Goal: Task Accomplishment & Management: Manage account settings

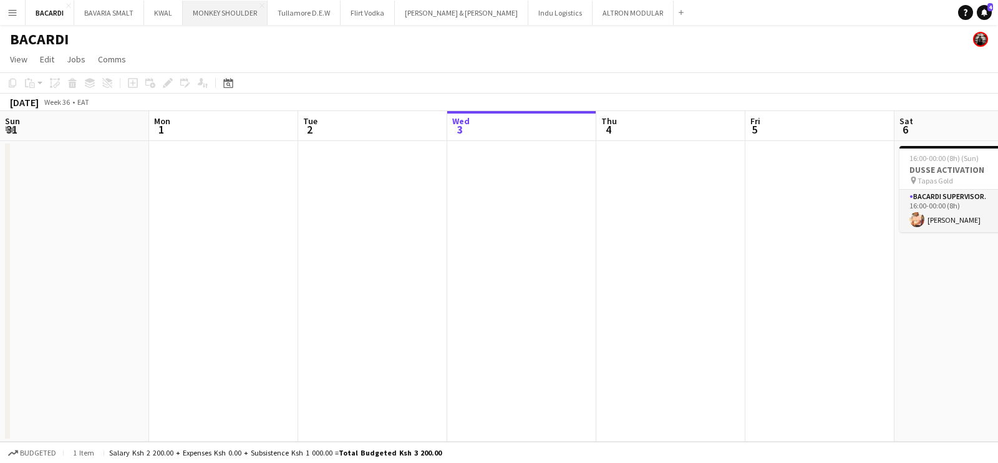
scroll to position [0, 492]
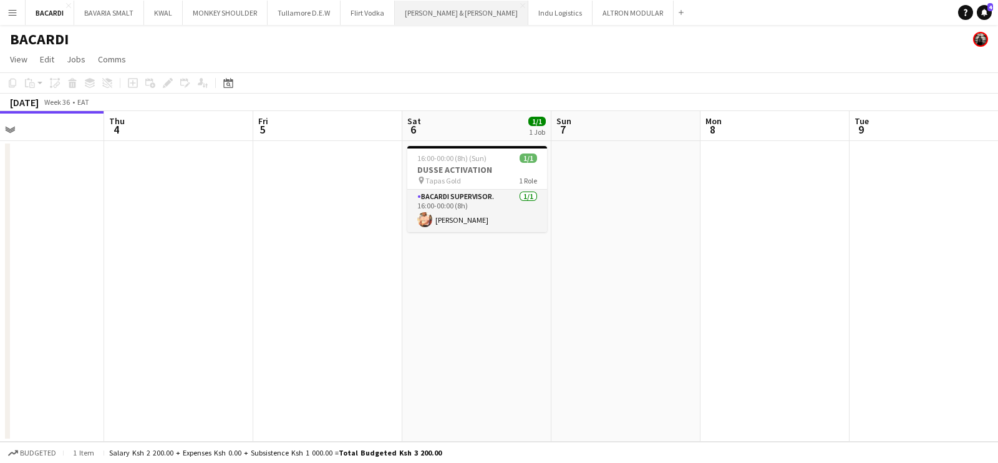
click at [445, 8] on button "[PERSON_NAME] & [PERSON_NAME] Close" at bounding box center [461, 13] width 133 height 24
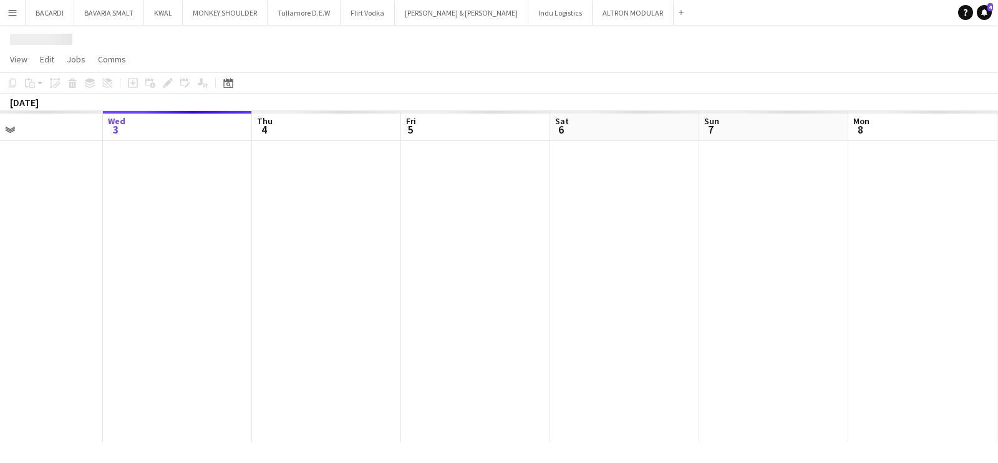
drag, startPoint x: 325, startPoint y: 210, endPoint x: 571, endPoint y: 206, distance: 246.4
click at [577, 207] on app-calendar-viewport "Sun 31 Mon 1 Tue 2 Wed 3 Thu 4 Fri 5 Sat 6 Sun 7 Mon 8 Tue 9 Wed 10 Thu 11" at bounding box center [499, 276] width 998 height 331
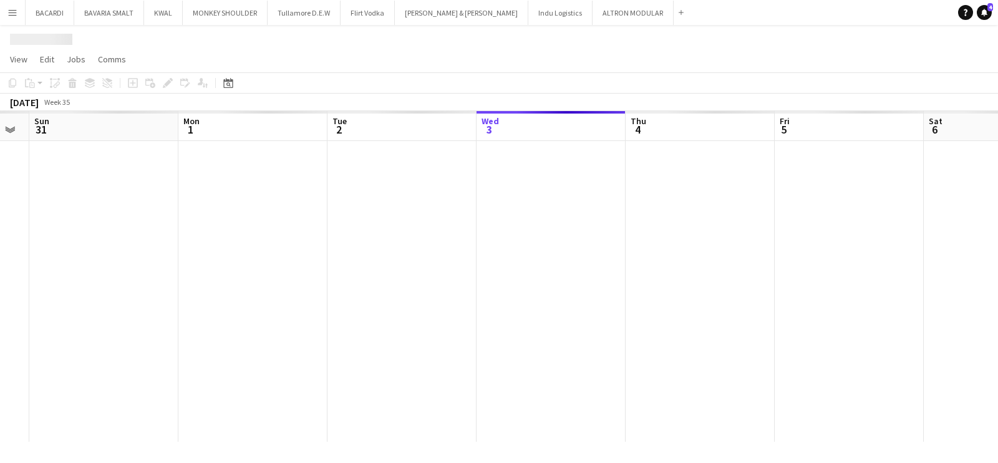
drag, startPoint x: 329, startPoint y: 238, endPoint x: 564, endPoint y: 226, distance: 235.5
click at [564, 226] on app-calendar-viewport "Fri 29 Sat 30 Sun 31 Mon 1 Tue 2 Wed 3 Thu 4 Fri 5 Sat 6 Sun 7 Mon 8 Tue 9" at bounding box center [499, 276] width 998 height 331
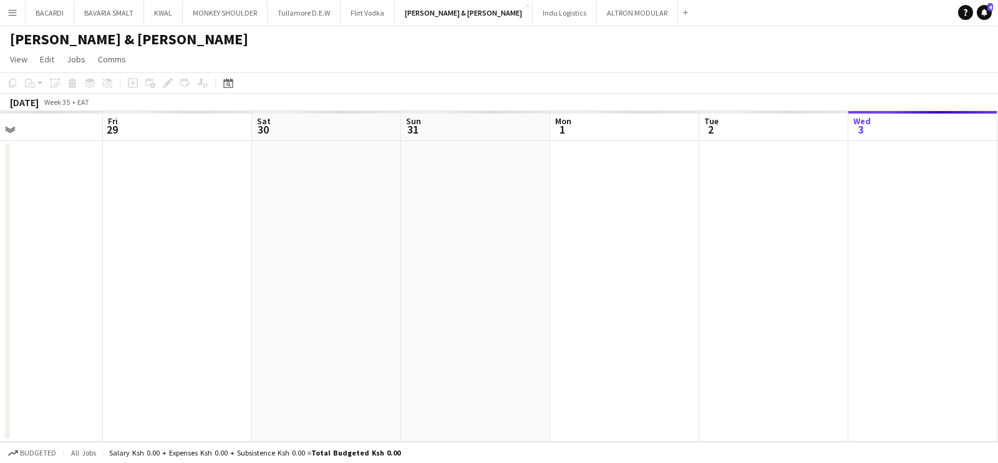
drag, startPoint x: 471, startPoint y: 218, endPoint x: 571, endPoint y: 228, distance: 99.7
click at [571, 228] on app-calendar-viewport "Tue 26 Wed 27 Thu 28 Fri 29 Sat 30 Sun 31 Mon 1 Tue 2 Wed 3 Thu 4 Fri 5 Sat 6" at bounding box center [499, 276] width 998 height 331
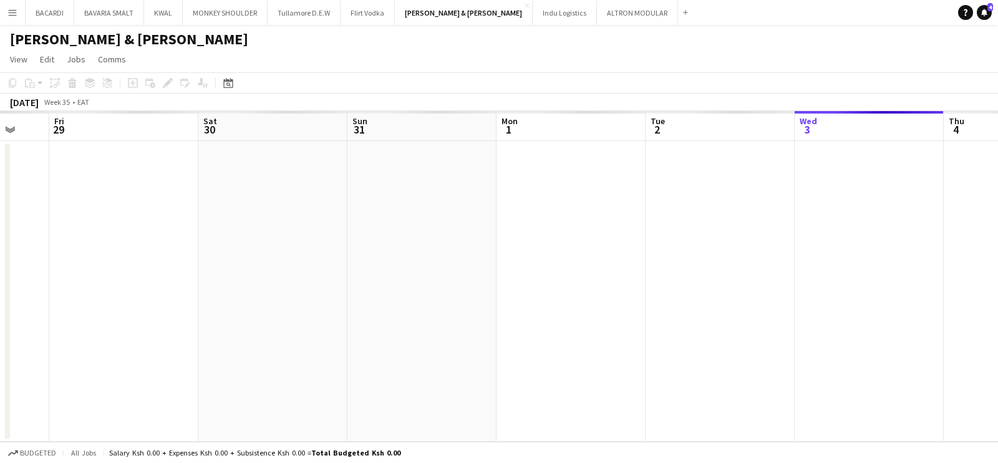
drag, startPoint x: 342, startPoint y: 216, endPoint x: 580, endPoint y: 221, distance: 238.3
click at [580, 221] on app-calendar-viewport "Tue 26 Wed 27 Thu 28 Fri 29 Sat 30 Sun 31 Mon 1 Tue 2 Wed 3 Thu 4 Fri 5 Sat 6" at bounding box center [499, 276] width 998 height 331
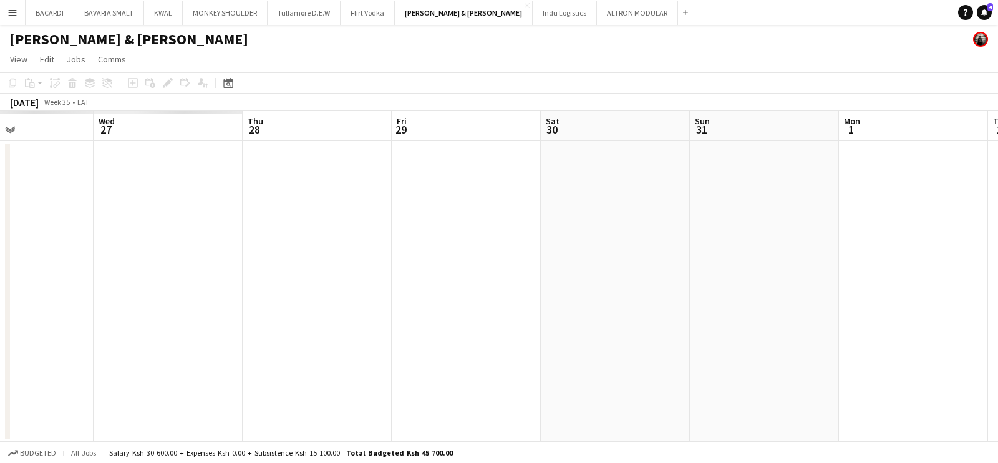
drag, startPoint x: 359, startPoint y: 232, endPoint x: 564, endPoint y: 231, distance: 205.2
click at [565, 230] on app-calendar-viewport "Sun 24 Mon 25 Tue 26 Wed 27 Thu 28 Fri 29 Sat 30 Sun 31 Mon 1 Tue 2 Wed 3 Thu 4" at bounding box center [499, 276] width 998 height 331
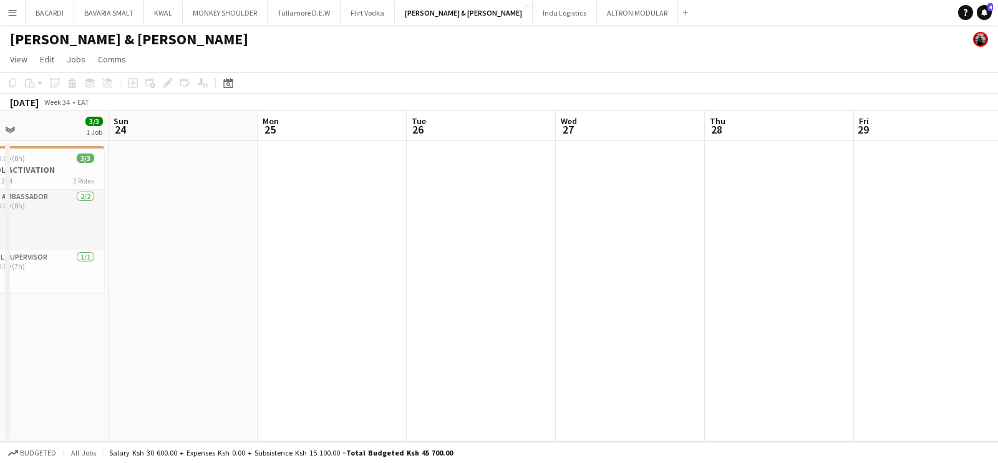
drag, startPoint x: 296, startPoint y: 241, endPoint x: 568, endPoint y: 237, distance: 272.0
click at [568, 237] on app-calendar-viewport "Thu 21 Fri 22 Sat 23 3/3 1 Job Sun 24 Mon 25 Tue 26 Wed 27 Thu 28 Fri 29 Sat 30…" at bounding box center [499, 276] width 998 height 331
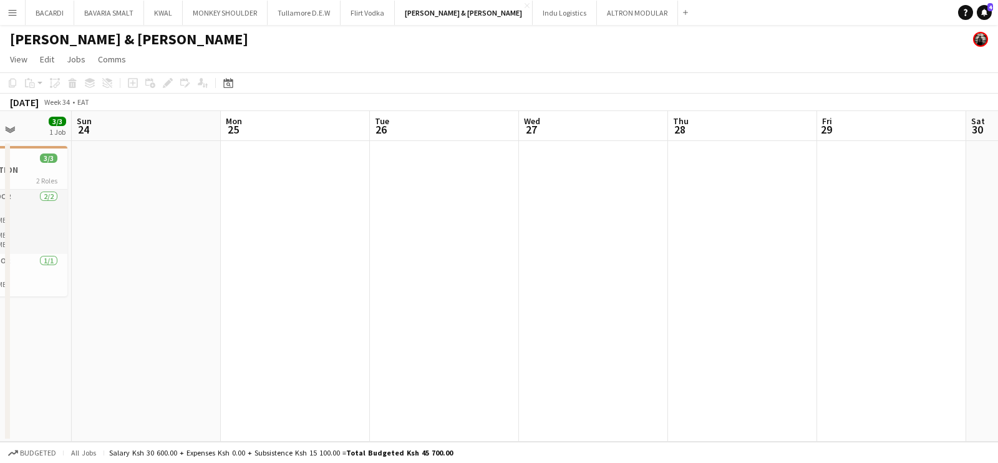
drag, startPoint x: 321, startPoint y: 246, endPoint x: 588, endPoint y: 228, distance: 267.5
click at [588, 228] on app-calendar-viewport "Thu 21 Fri 22 Sat 23 3/3 1 Job Sun 24 Mon 25 Tue 26 Wed 27 Thu 28 Fri 29 Sat 30…" at bounding box center [499, 276] width 998 height 331
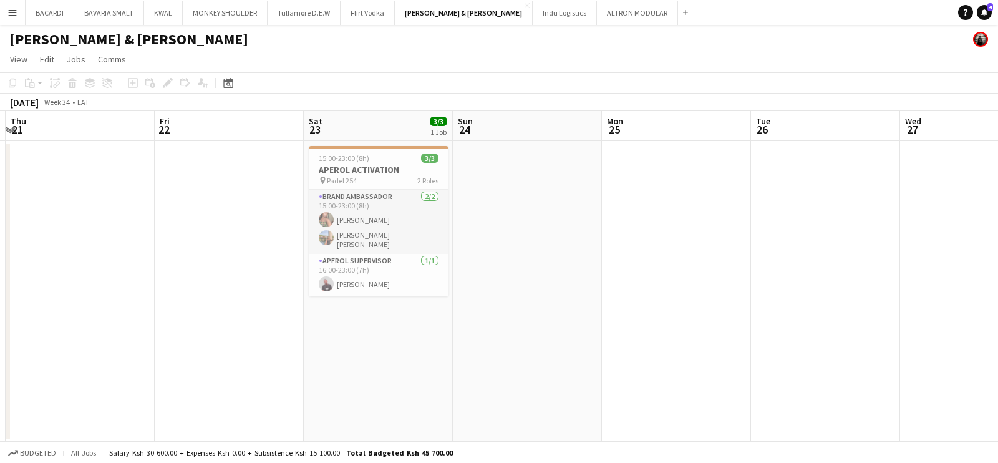
drag, startPoint x: 347, startPoint y: 223, endPoint x: 502, endPoint y: 233, distance: 155.6
click at [619, 241] on app-calendar-viewport "Tue 19 Wed 20 Thu 21 Fri 22 Sat 23 3/3 1 Job Sun 24 Mon 25 Tue 26 Wed 27 Thu 28…" at bounding box center [499, 276] width 998 height 331
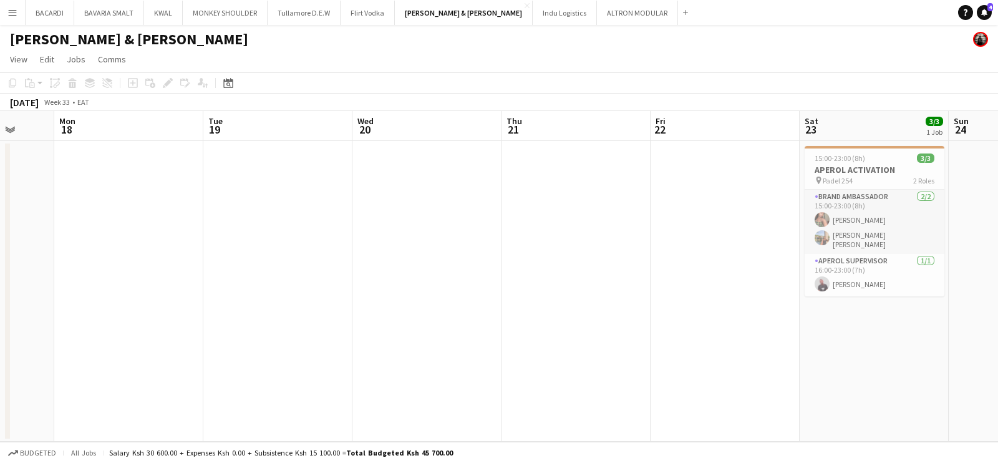
drag, startPoint x: 322, startPoint y: 236, endPoint x: 607, endPoint y: 249, distance: 285.4
click at [607, 249] on app-calendar-viewport "Fri 15 Sat 16 Sun 17 Mon 18 Tue 19 Wed 20 Thu 21 Fri 22 Sat 23 3/3 1 Job Sun 24…" at bounding box center [499, 276] width 998 height 331
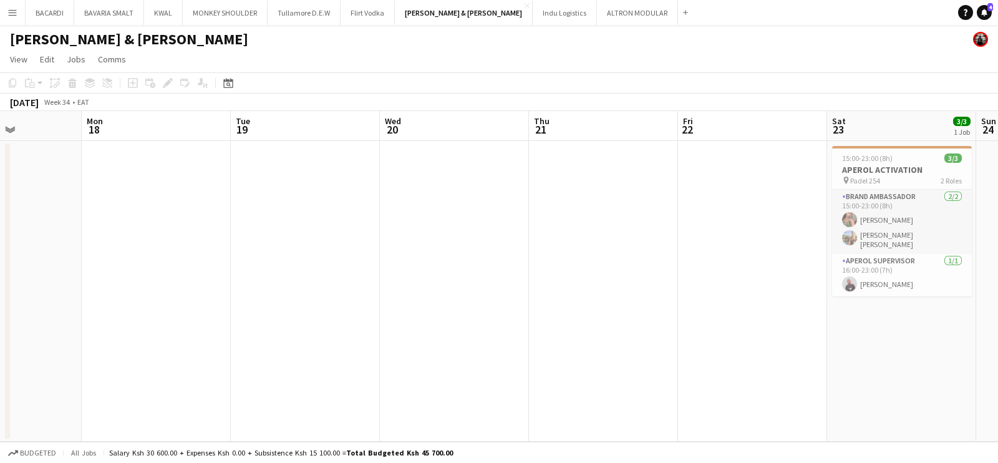
drag, startPoint x: 626, startPoint y: 246, endPoint x: 650, endPoint y: 254, distance: 25.0
click at [650, 254] on app-calendar-viewport "Fri 15 3/3 1 Job Sat 16 Sun 17 Mon 18 Tue 19 Wed 20 Thu 21 Fri 22 Sat 23 3/3 1 …" at bounding box center [499, 276] width 998 height 331
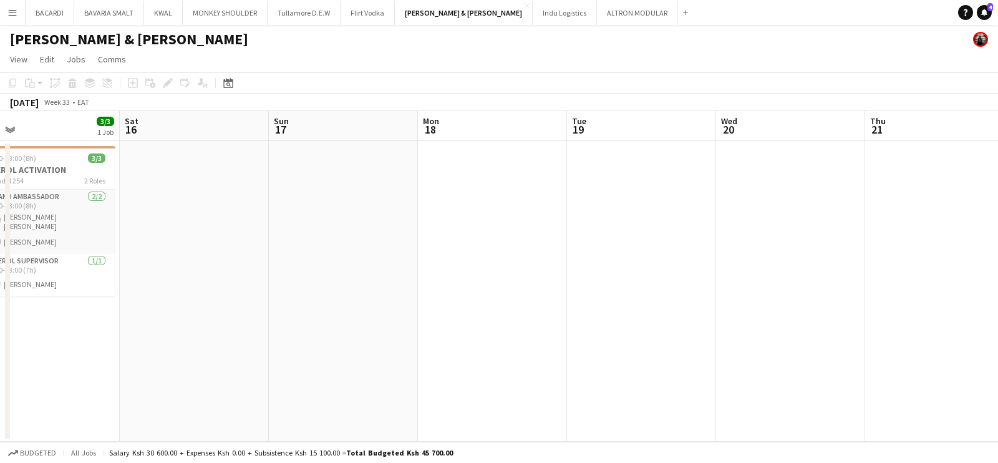
drag, startPoint x: 345, startPoint y: 243, endPoint x: 680, endPoint y: 259, distance: 335.3
click at [680, 259] on app-calendar-viewport "Wed 13 Thu 14 Fri 15 3/3 1 Job Sat 16 Sun 17 Mon 18 Tue 19 Wed 20 Thu 21 Fri 22…" at bounding box center [499, 276] width 998 height 331
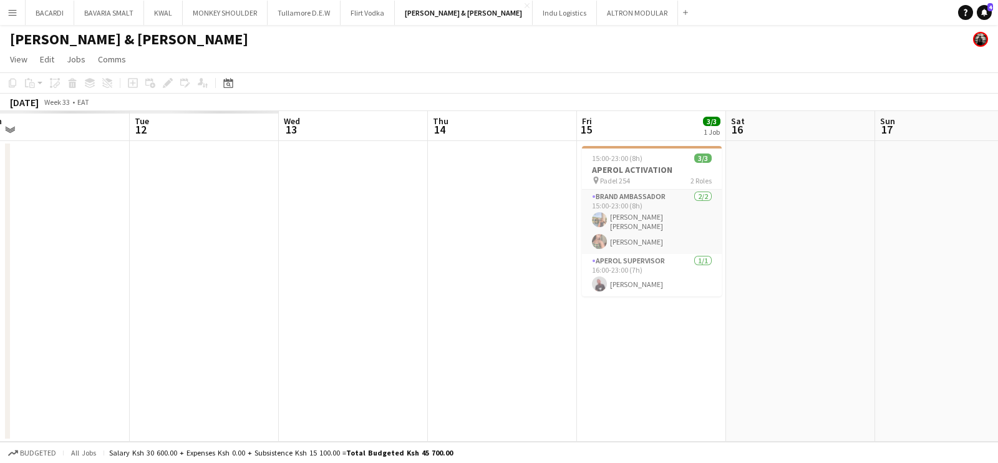
scroll to position [0, 362]
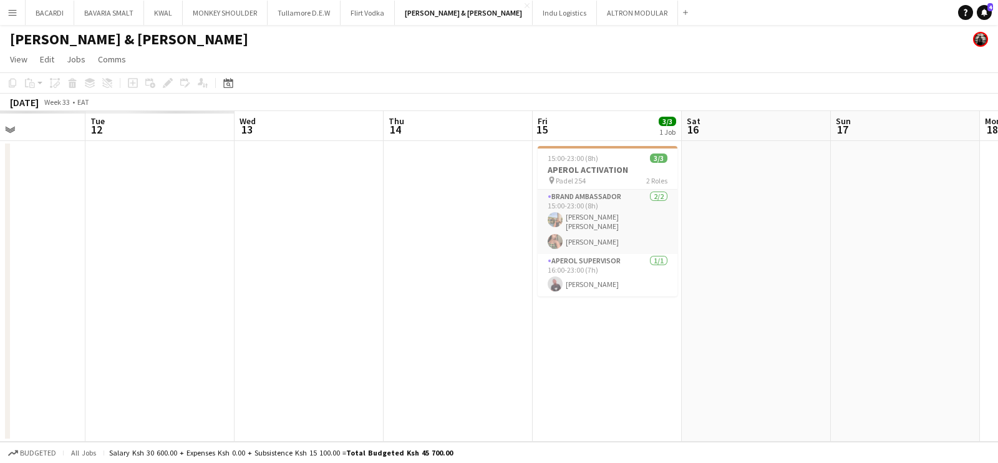
drag, startPoint x: 515, startPoint y: 240, endPoint x: 675, endPoint y: 264, distance: 162.0
click at [675, 264] on app-calendar-viewport "Sat 9 Sun 10 Mon 11 Tue 12 Wed 13 Thu 14 Fri 15 3/3 1 Job Sat 16 Sun 17 Mon 18 …" at bounding box center [499, 276] width 998 height 331
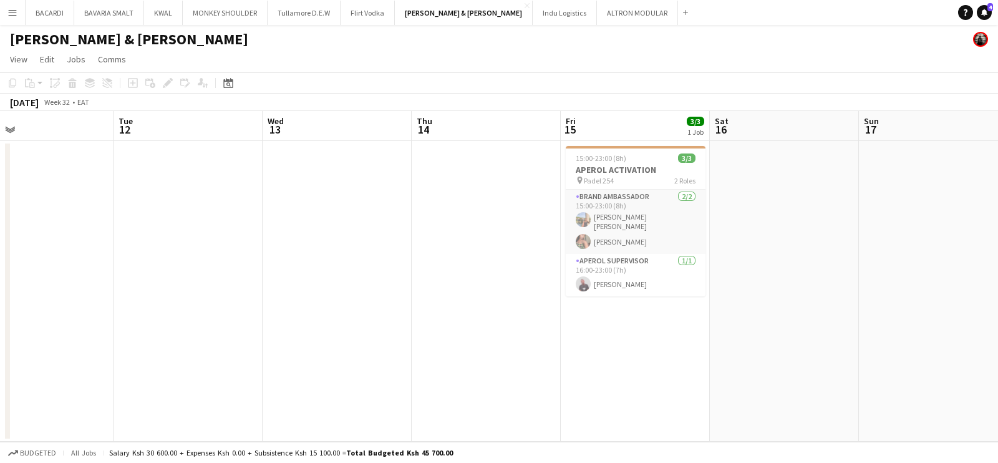
drag, startPoint x: 368, startPoint y: 255, endPoint x: 549, endPoint y: 288, distance: 183.9
click at [549, 288] on app-calendar-viewport "Sat 9 7/7 1 Job Sun 10 Mon 11 Tue 12 Wed 13 Thu 14 Fri 15 3/3 1 Job Sat 16 Sun …" at bounding box center [499, 276] width 998 height 331
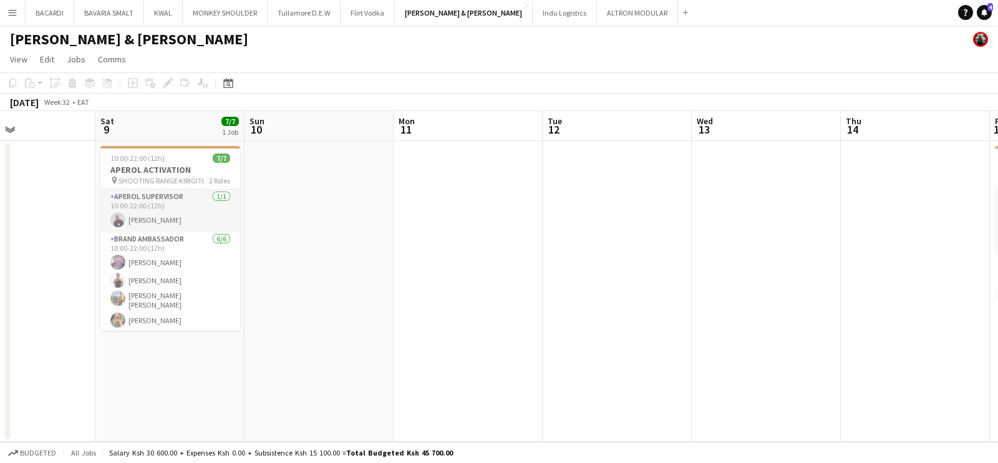
drag, startPoint x: 384, startPoint y: 289, endPoint x: 502, endPoint y: 274, distance: 119.4
click at [730, 297] on app-calendar-viewport "Wed 6 Thu 7 Fri 8 Sat 9 7/7 1 Job Sun 10 Mon 11 Tue 12 Wed 13 Thu 14 Fri 15 3/3…" at bounding box center [499, 276] width 998 height 331
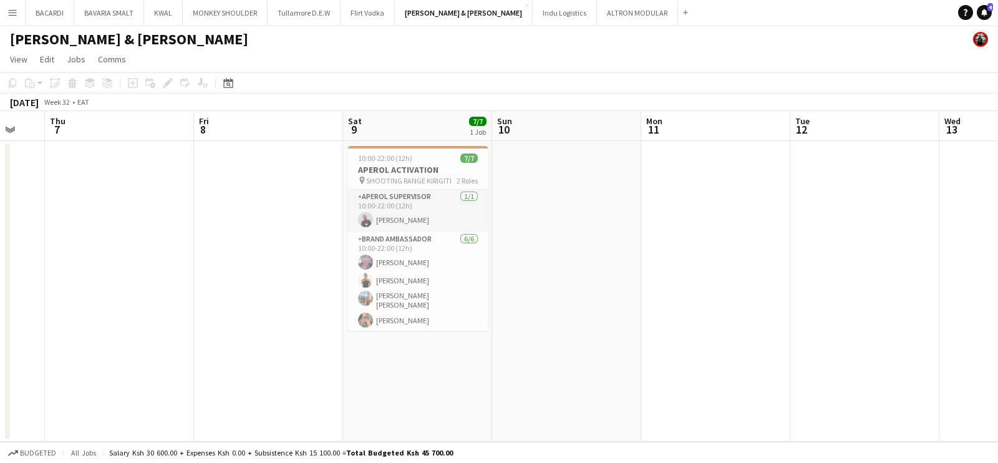
drag, startPoint x: 445, startPoint y: 266, endPoint x: 622, endPoint y: 258, distance: 177.3
click at [622, 258] on app-calendar-viewport "Tue 5 Wed 6 Thu 7 Fri 8 Sat 9 7/7 1 Job Sun 10 Mon 11 Tue 12 Wed 13 Thu 14 Fri …" at bounding box center [499, 276] width 998 height 331
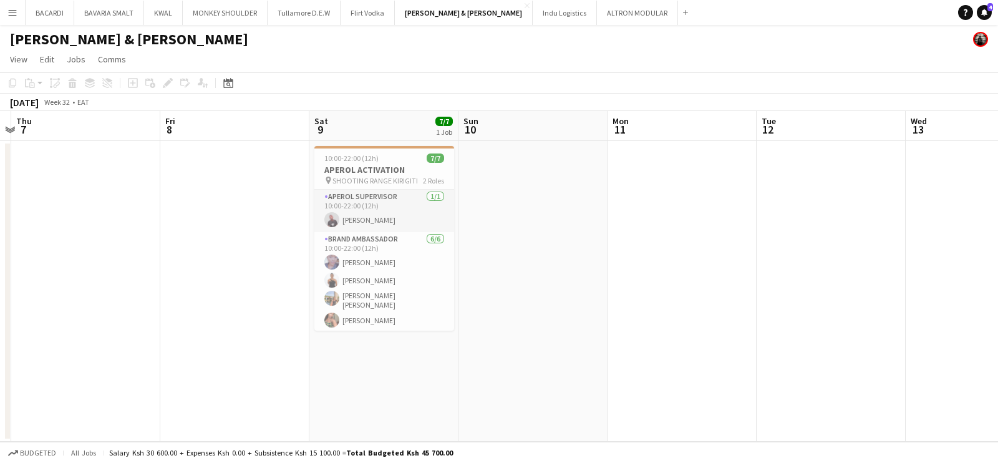
drag, startPoint x: 293, startPoint y: 207, endPoint x: 583, endPoint y: 230, distance: 290.9
click at [582, 230] on app-calendar-viewport "Tue 5 Wed 6 Thu 7 Fri 8 Sat 9 7/7 1 Job Sun 10 Mon 11 Tue 12 Wed 13 Thu 14 Fri …" at bounding box center [499, 276] width 998 height 331
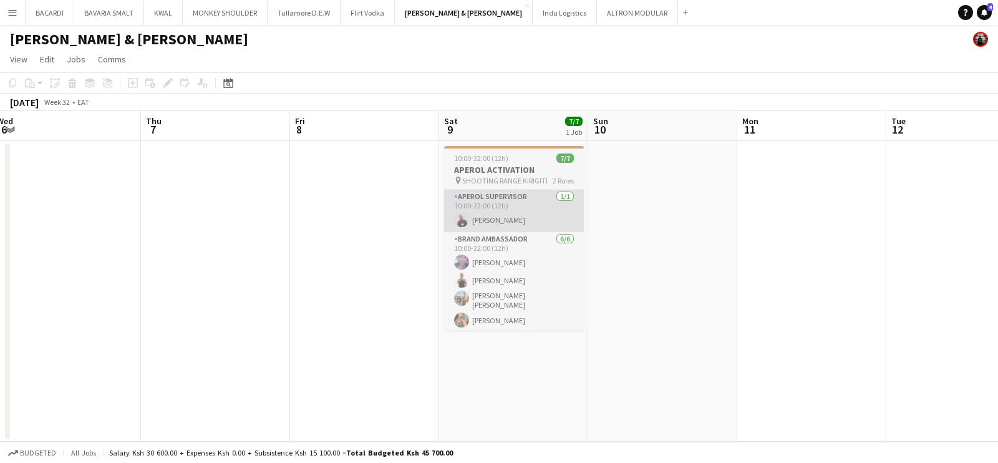
drag, startPoint x: 675, startPoint y: 275, endPoint x: 520, endPoint y: 195, distance: 174.9
click at [486, 269] on app-calendar-viewport "Sun 3 Mon 4 Tue 5 Wed 6 Thu 7 Fri 8 Sat 9 7/7 1 Job Sun 10 Mon 11 Tue 12 Wed 13…" at bounding box center [499, 276] width 998 height 331
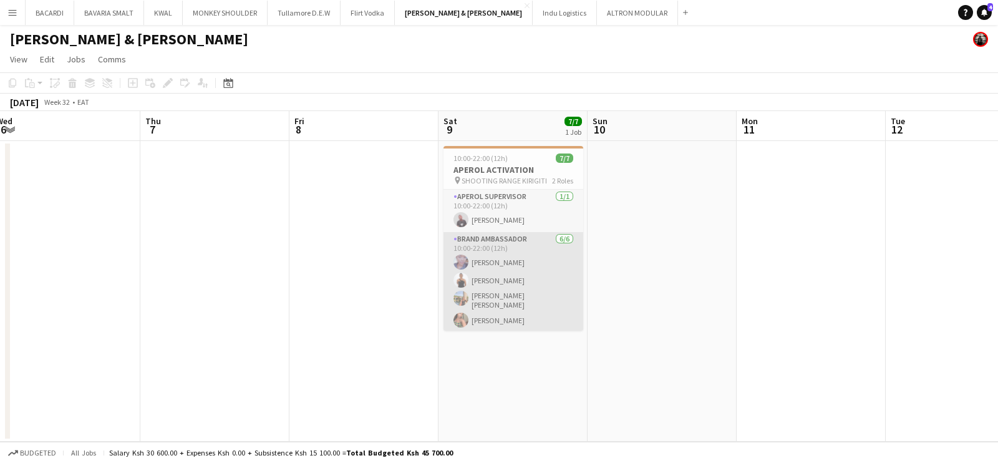
click at [489, 257] on app-card-role "Brand Ambassador [DATE] 10:00-22:00 (12h) [PERSON_NAME] [PERSON_NAME] Gathingi …" at bounding box center [513, 300] width 140 height 137
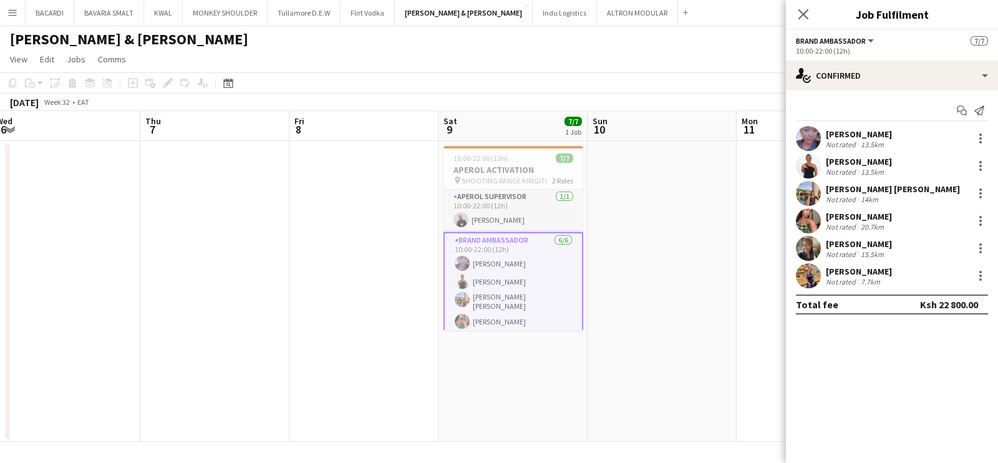
click at [885, 141] on div "13.5km" at bounding box center [872, 144] width 28 height 9
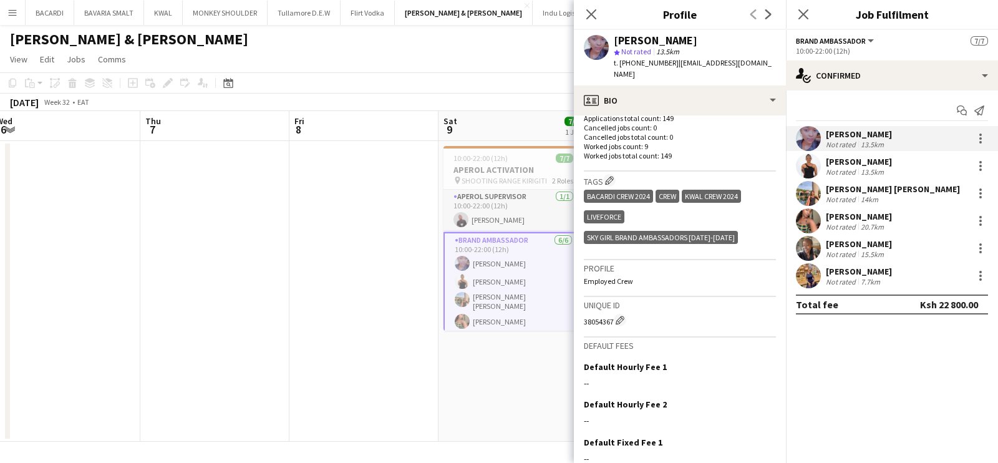
scroll to position [433, 0]
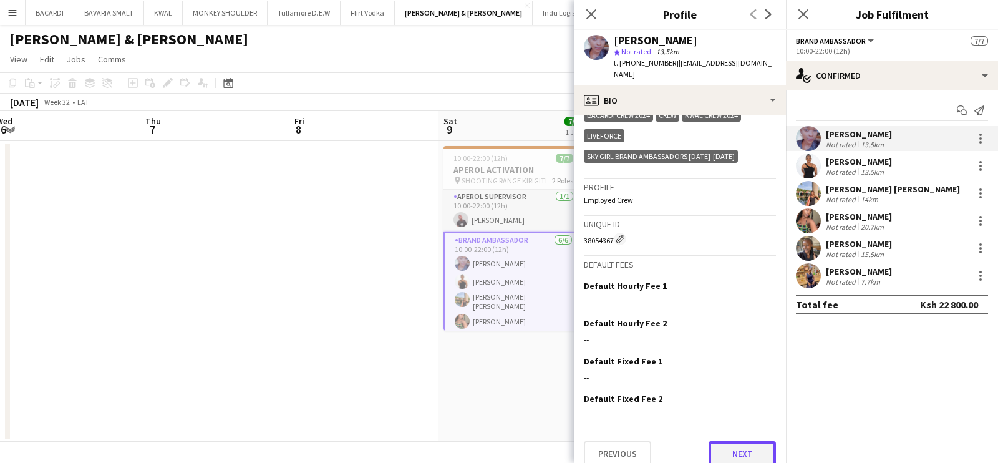
click at [738, 441] on button "Next" at bounding box center [741, 453] width 67 height 25
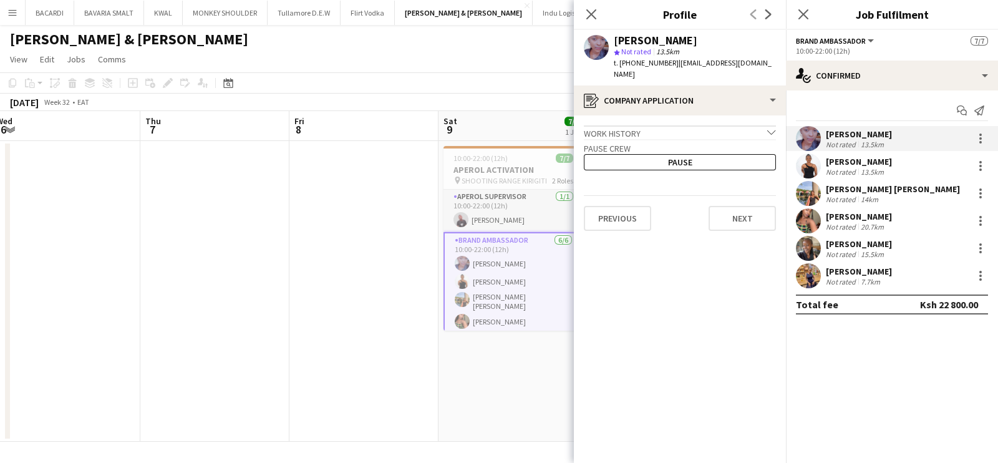
drag, startPoint x: 738, startPoint y: 434, endPoint x: 649, endPoint y: 315, distance: 148.4
click at [649, 315] on app-crew-profile-application "Work history chevron-down Front desk management Restaurant [DATE] — [DATE] • 0 …" at bounding box center [680, 288] width 212 height 347
click at [599, 206] on button "Previous" at bounding box center [617, 218] width 67 height 25
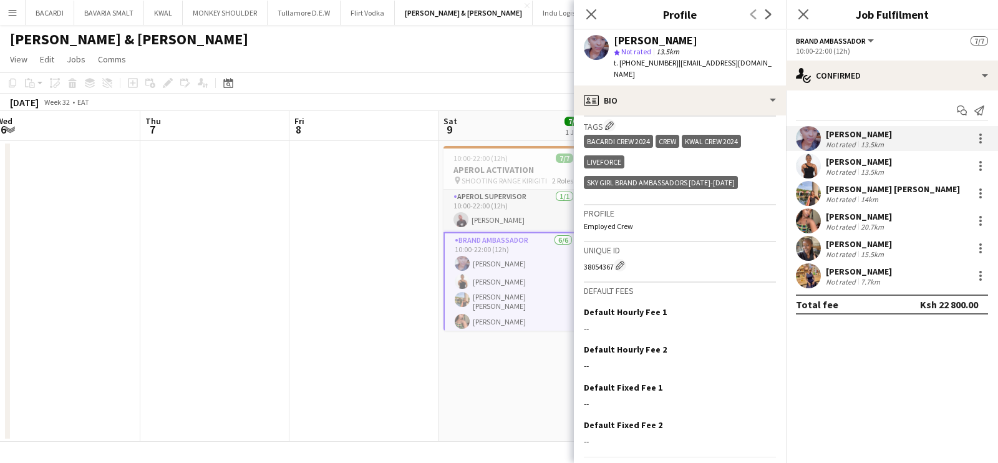
scroll to position [409, 0]
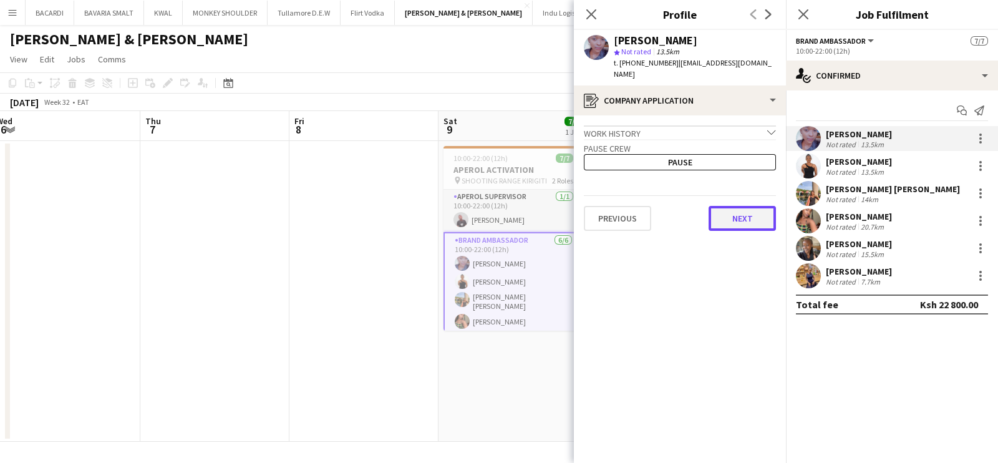
click at [758, 206] on button "Next" at bounding box center [741, 218] width 67 height 25
